Goal: Task Accomplishment & Management: Manage account settings

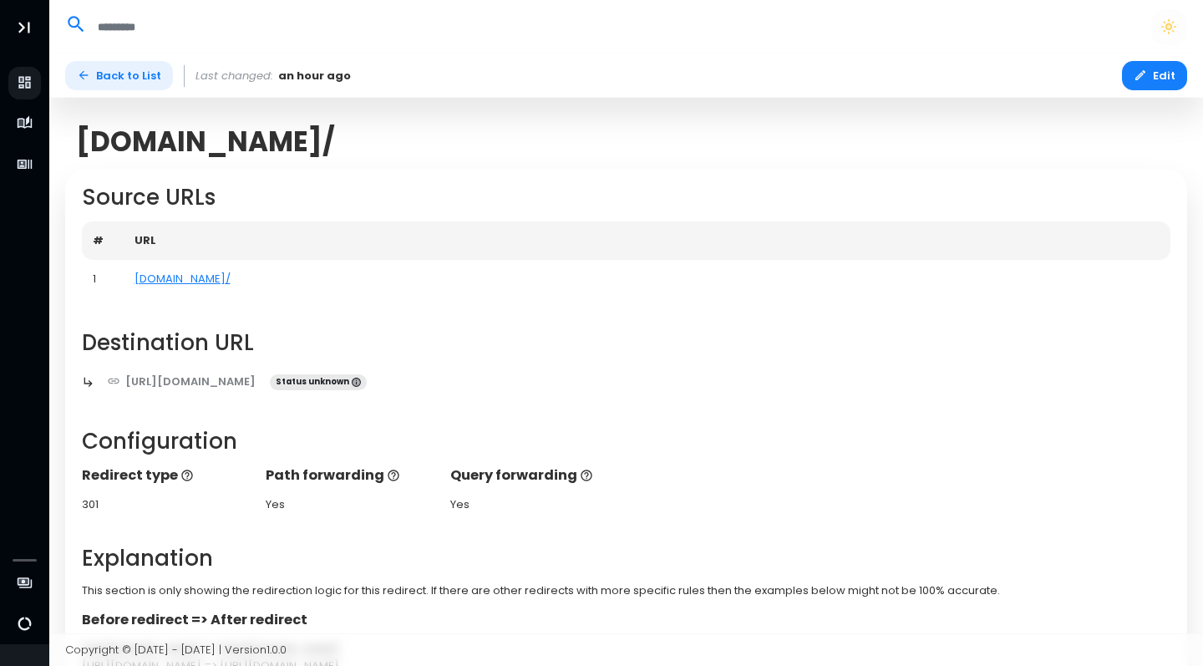
click at [109, 76] on link "Back to List" at bounding box center [119, 75] width 108 height 29
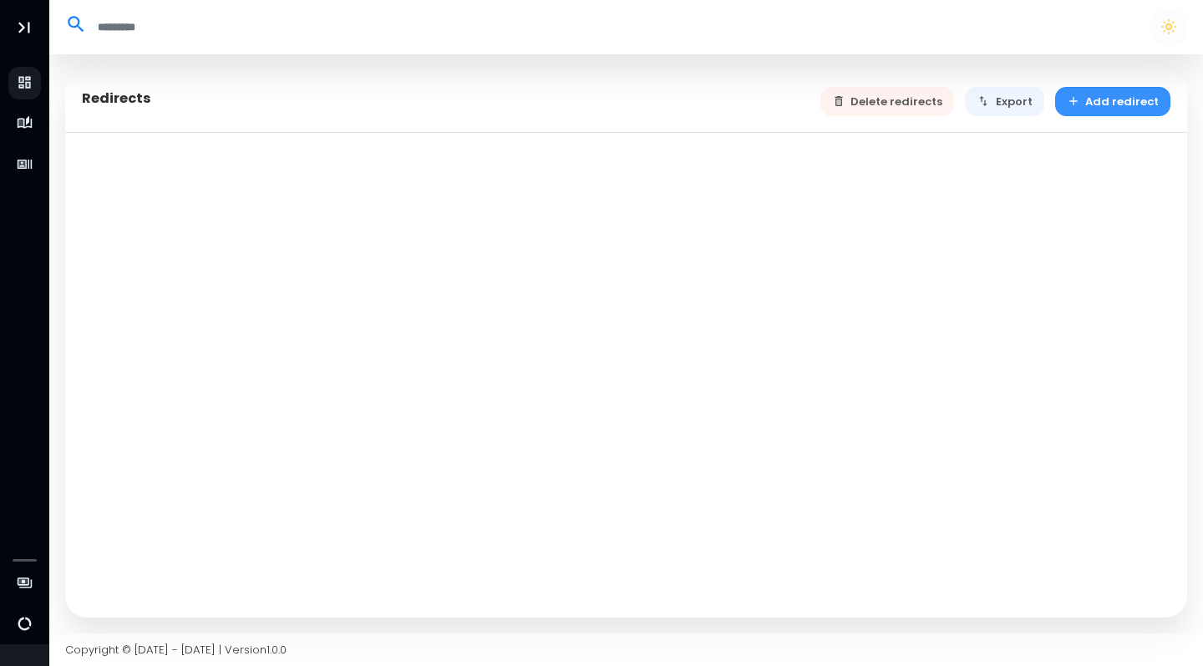
click at [1090, 106] on button "Add redirect" at bounding box center [1113, 101] width 116 height 29
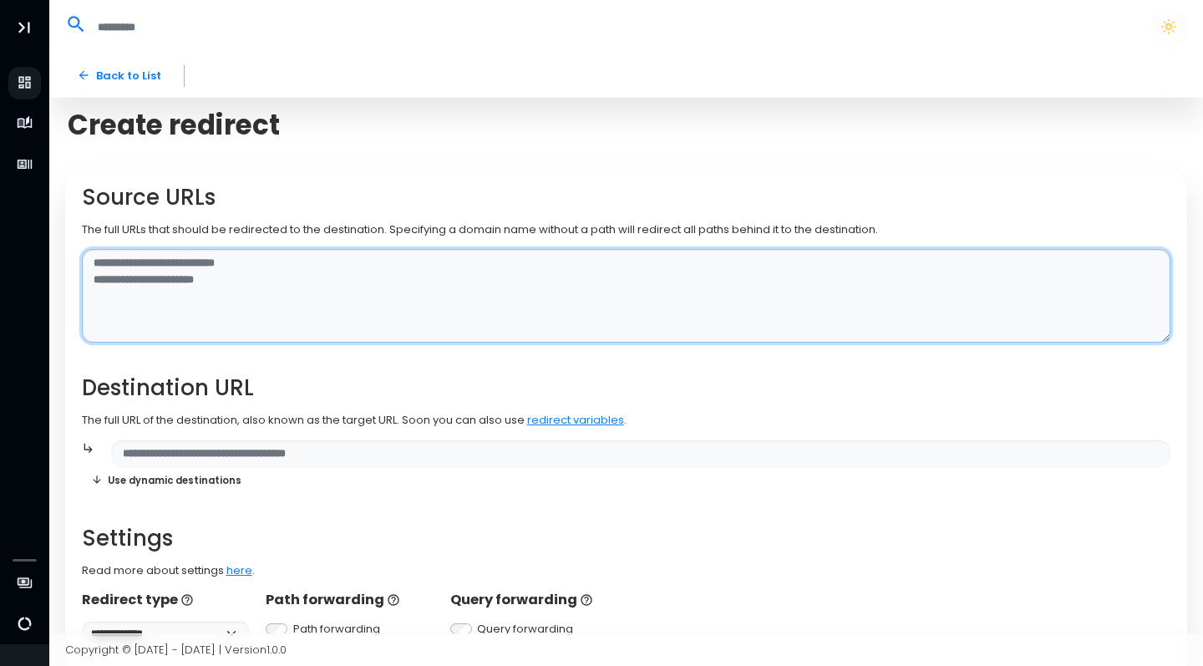
click at [203, 261] on textarea at bounding box center [626, 296] width 1089 height 94
type textarea "**********"
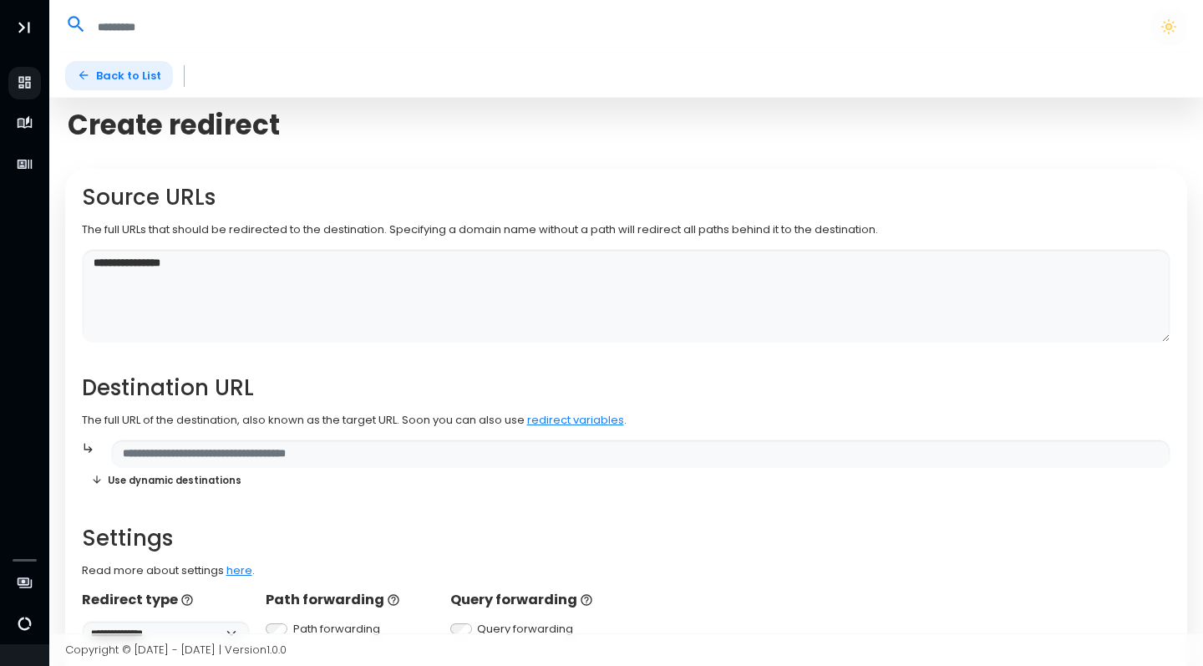
click at [133, 69] on link "Back to List" at bounding box center [119, 75] width 108 height 29
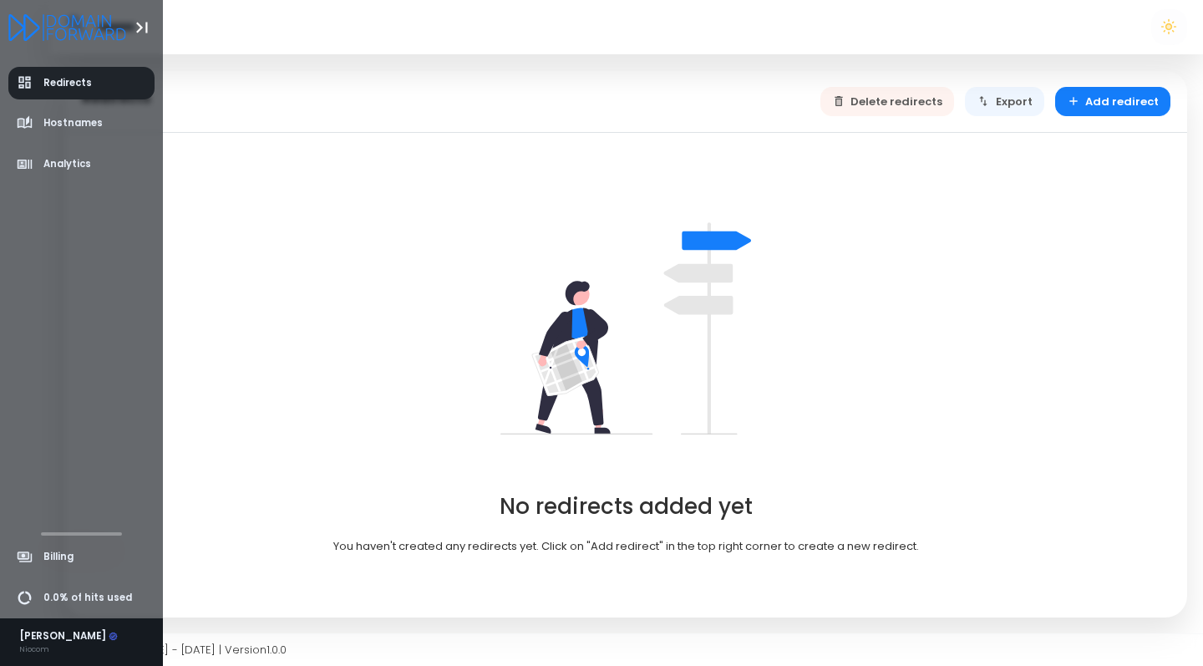
click at [94, 86] on link "Redirects" at bounding box center [81, 83] width 147 height 33
click at [74, 82] on span "Redirects" at bounding box center [67, 83] width 48 height 14
click at [74, 124] on span "Hostnames" at bounding box center [72, 123] width 59 height 14
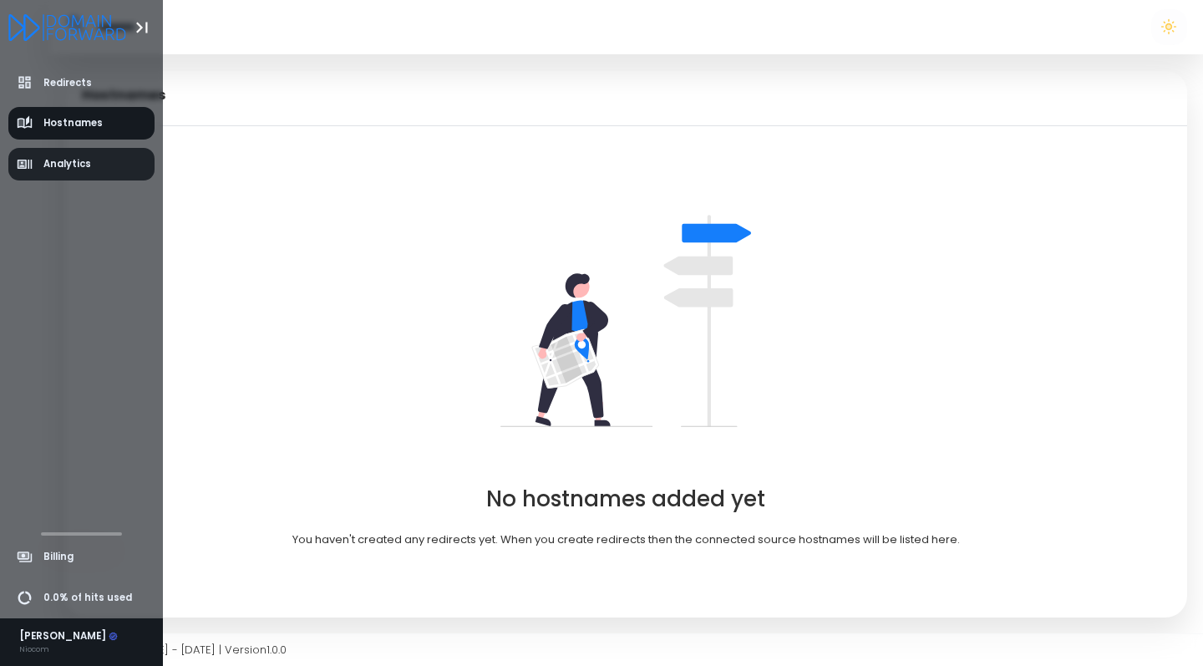
click at [69, 162] on span "Analytics" at bounding box center [67, 164] width 48 height 14
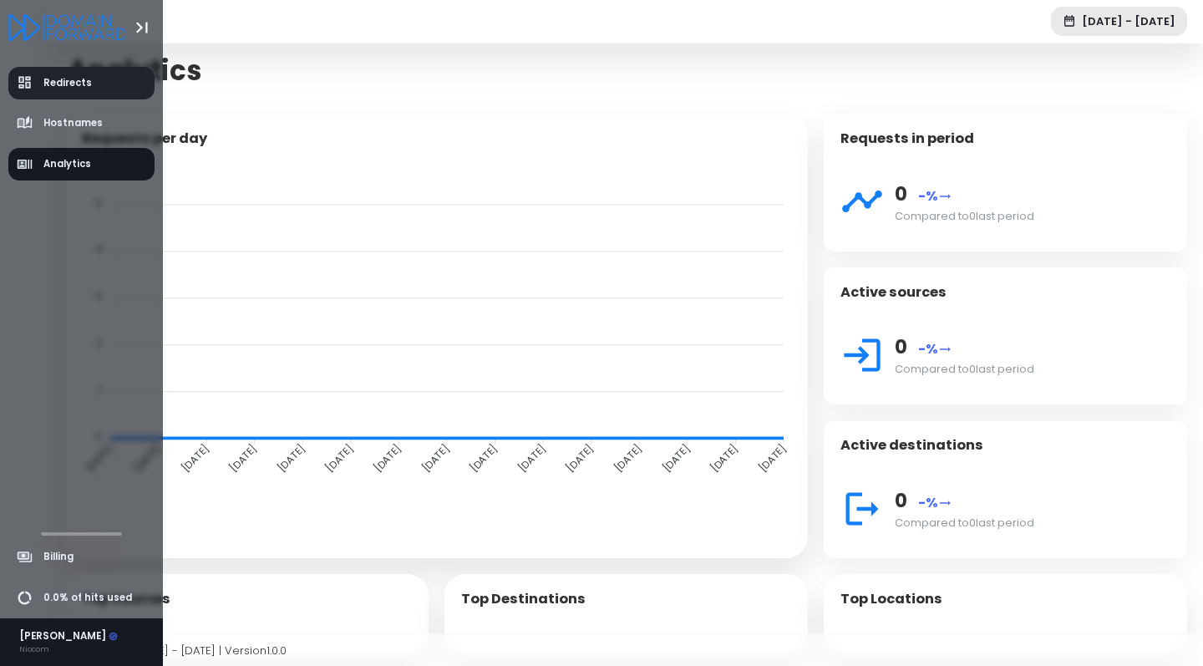
click at [57, 78] on span "Redirects" at bounding box center [67, 83] width 48 height 14
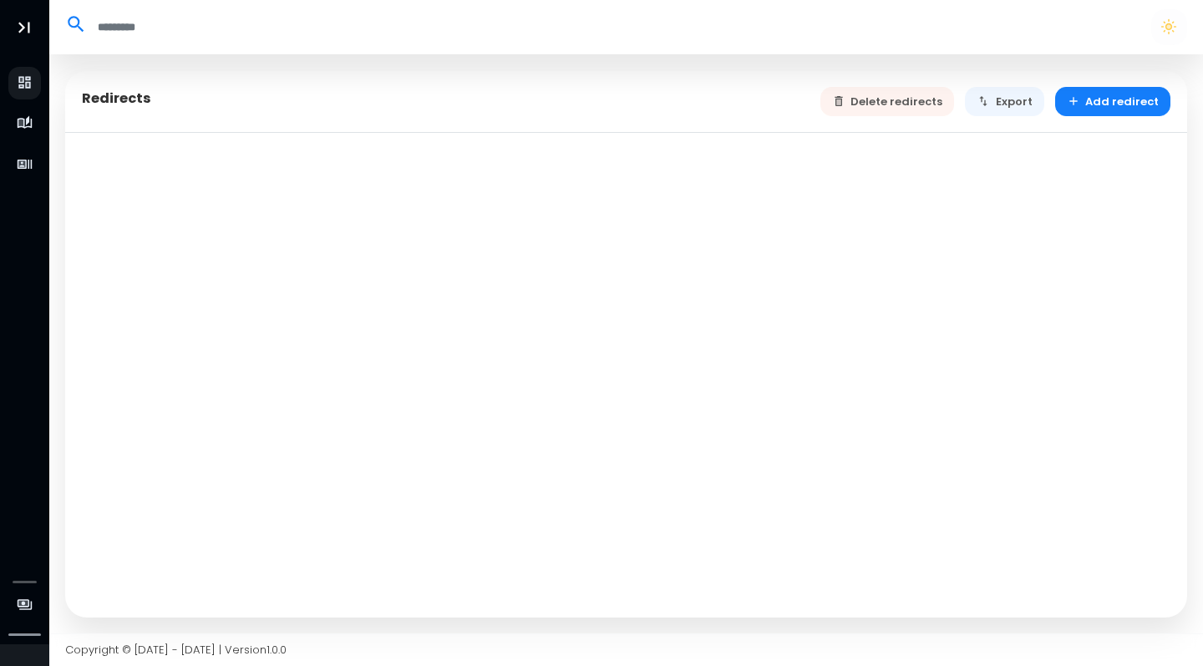
select select "**"
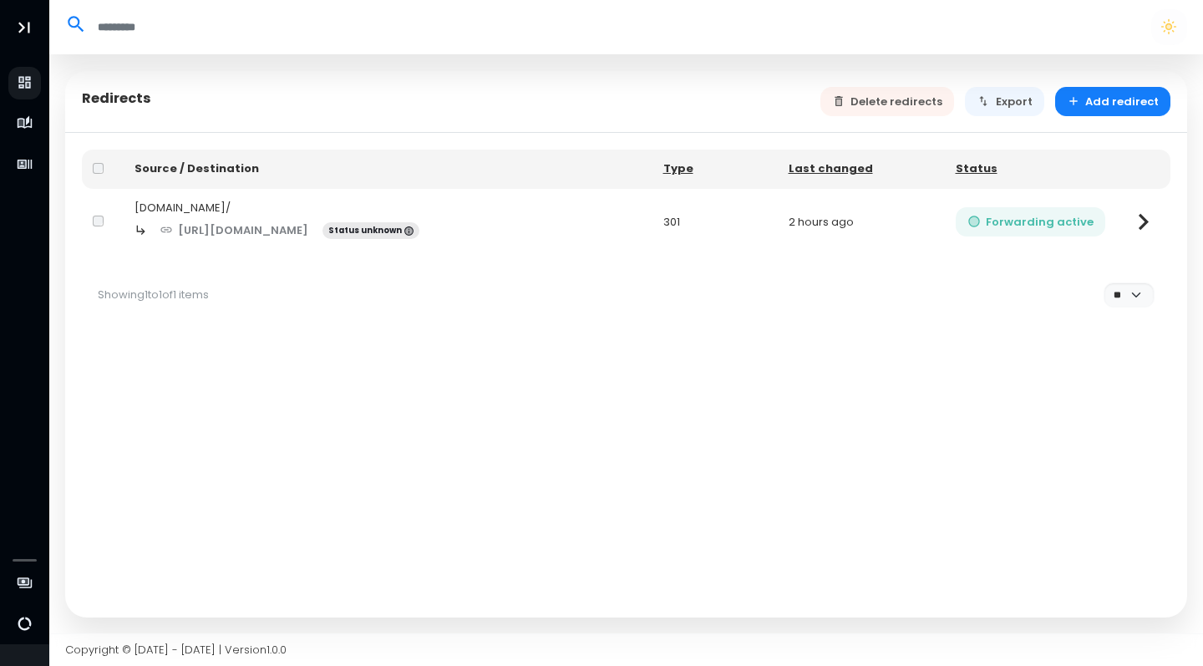
click at [1040, 221] on button "Forwarding active" at bounding box center [1030, 221] width 150 height 29
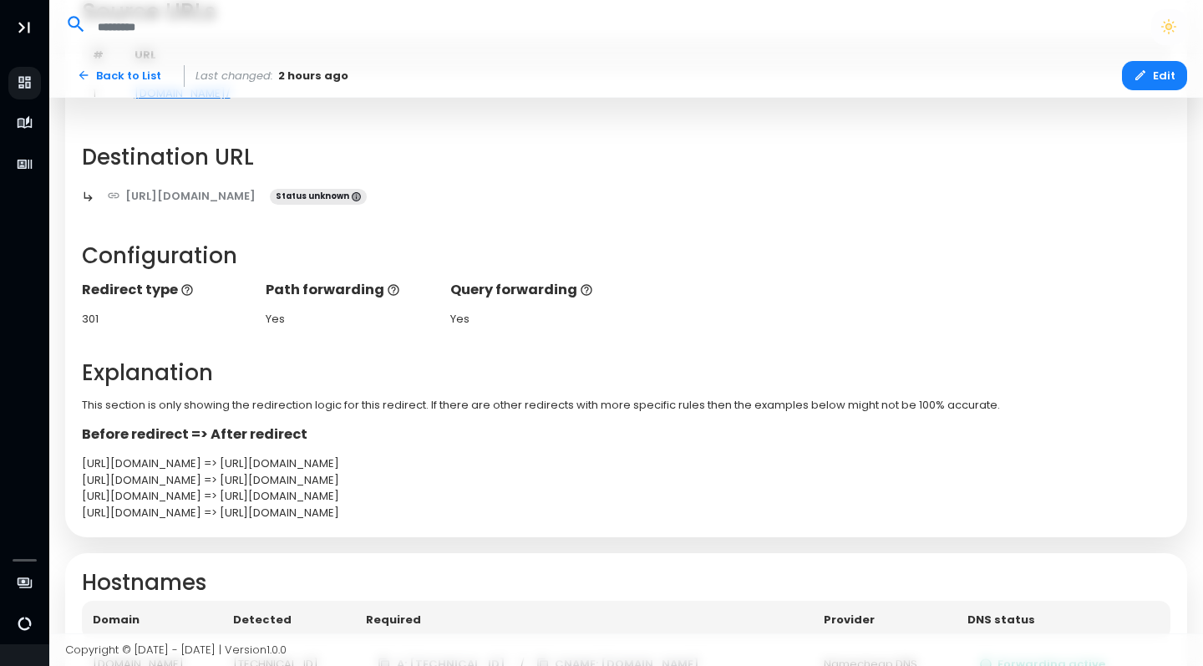
scroll to position [200, 0]
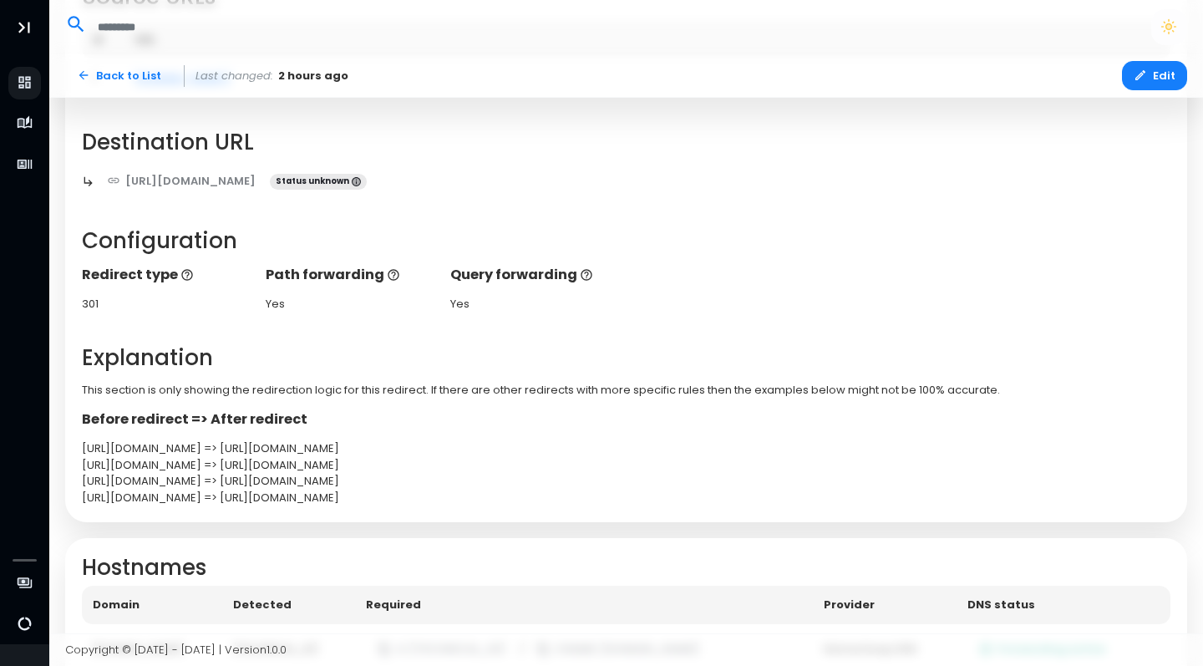
click at [622, 236] on h2 "Configuration" at bounding box center [626, 241] width 1089 height 26
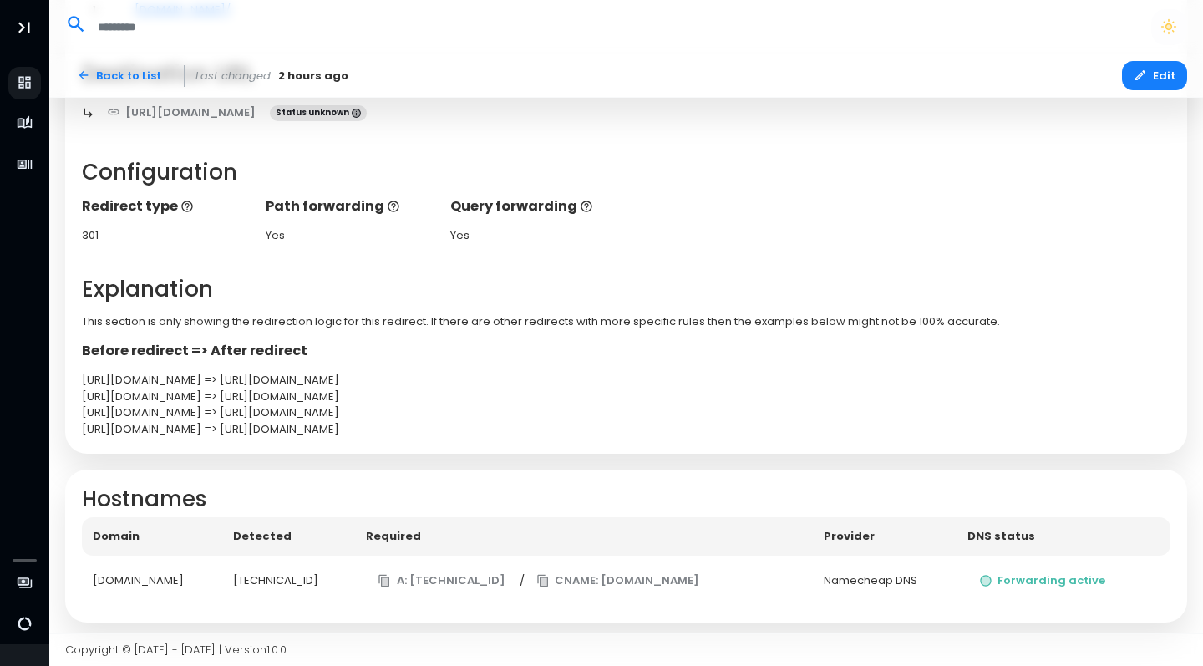
scroll to position [268, 0]
